Goal: Find specific page/section

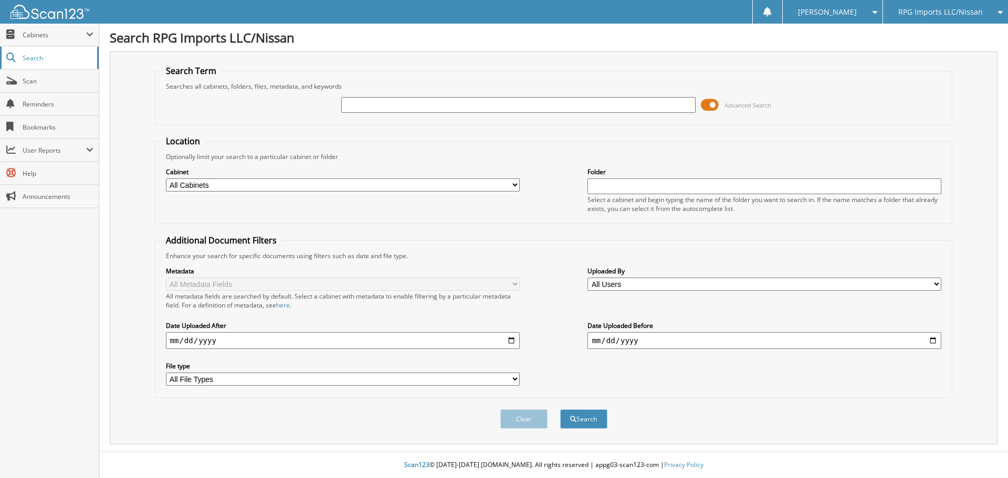
click at [61, 59] on span "Search" at bounding box center [57, 58] width 69 height 9
click at [39, 59] on span "Search" at bounding box center [57, 58] width 69 height 9
click at [388, 103] on input "text" at bounding box center [518, 105] width 354 height 16
type input "79182"
click at [593, 420] on button "Search" at bounding box center [583, 418] width 47 height 19
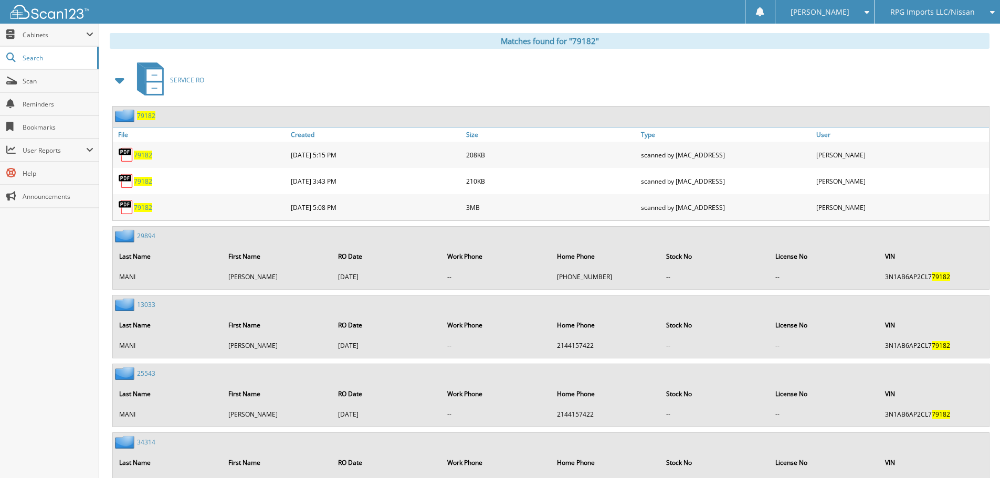
scroll to position [433, 0]
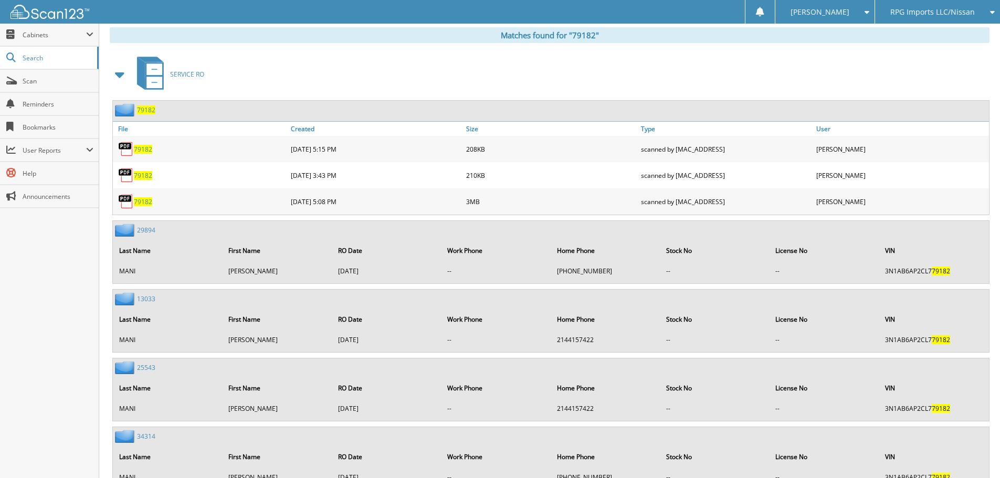
click at [145, 150] on span "79182" at bounding box center [143, 149] width 18 height 9
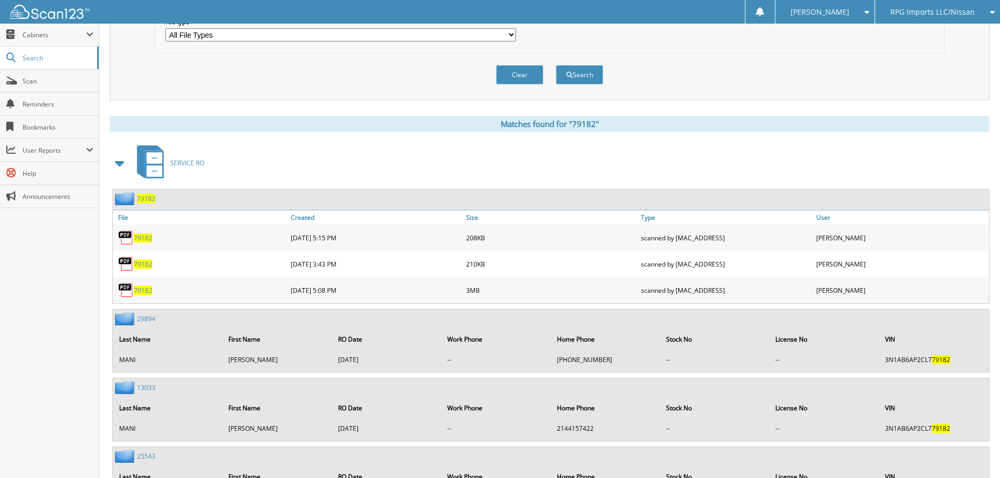
scroll to position [360, 0]
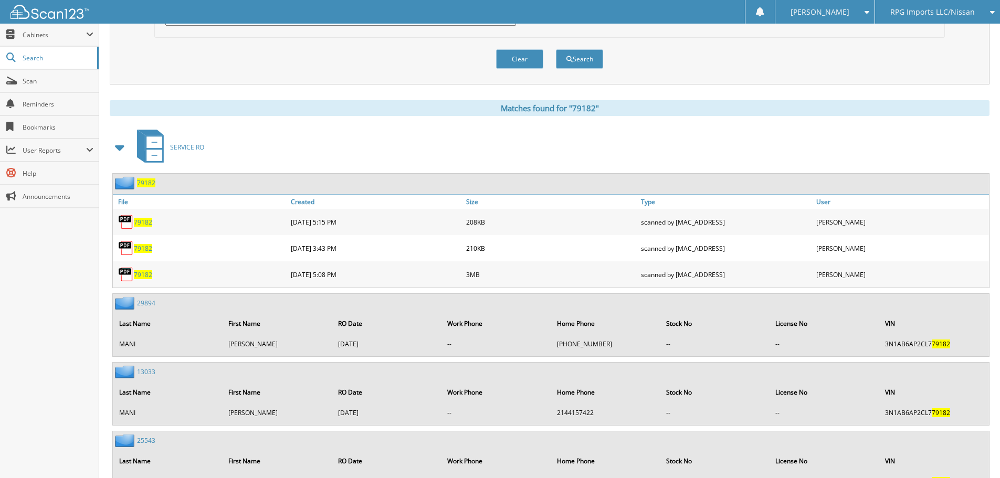
click at [141, 248] on span "79182" at bounding box center [143, 248] width 18 height 9
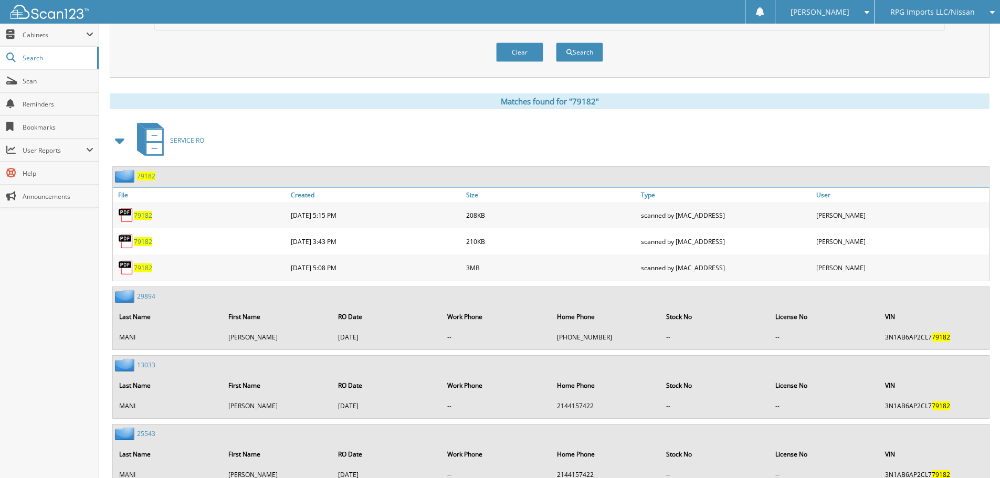
scroll to position [368, 0]
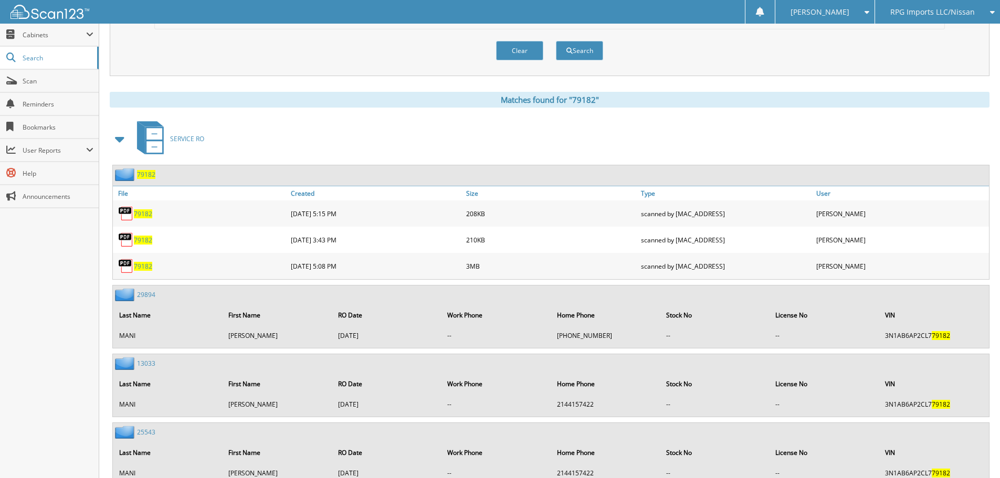
click at [140, 214] on span "79182" at bounding box center [143, 213] width 18 height 9
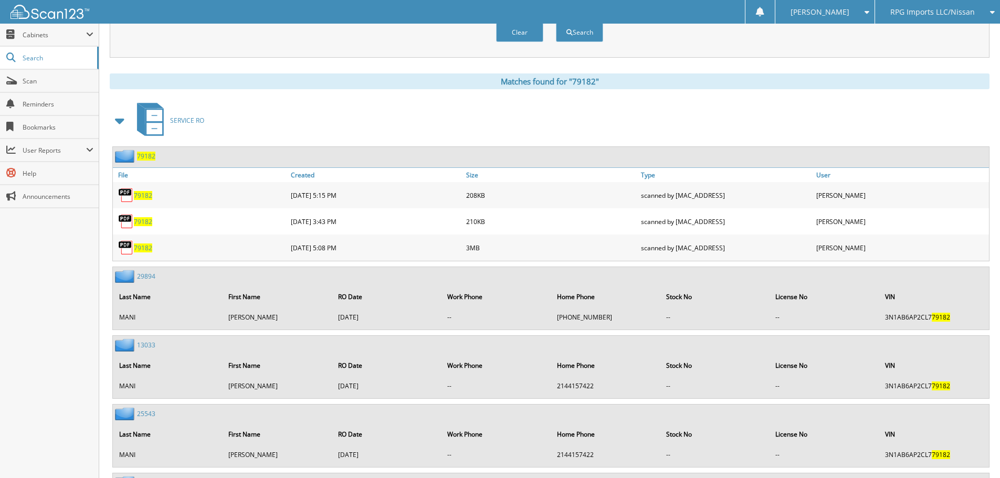
scroll to position [383, 0]
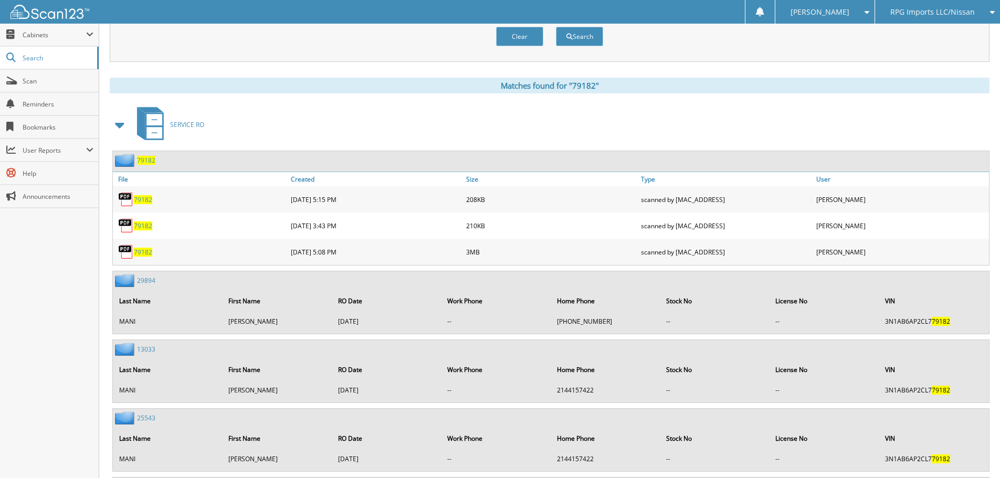
click at [145, 226] on span "79182" at bounding box center [143, 225] width 18 height 9
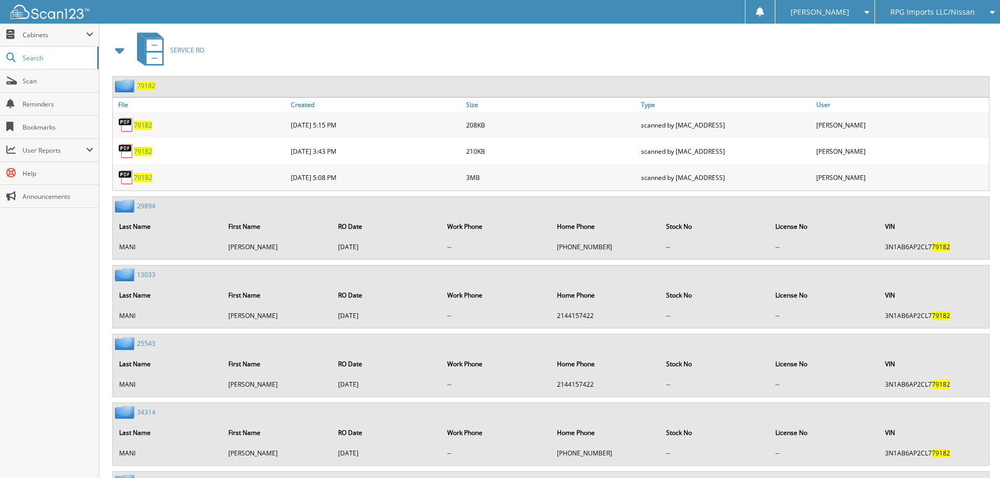
scroll to position [452, 0]
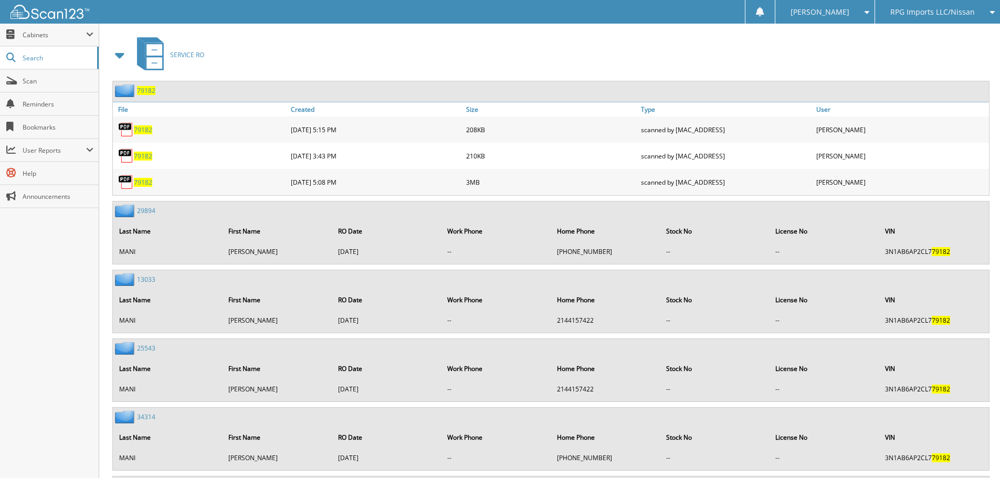
click at [141, 182] on span "79182" at bounding box center [143, 182] width 18 height 9
